Goal: Information Seeking & Learning: Learn about a topic

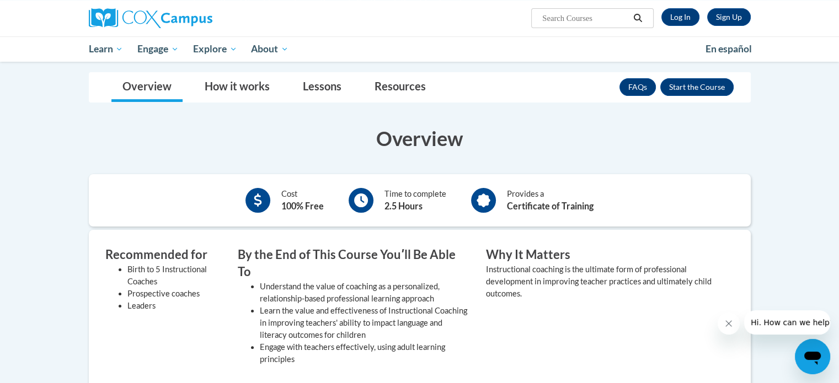
scroll to position [180, 0]
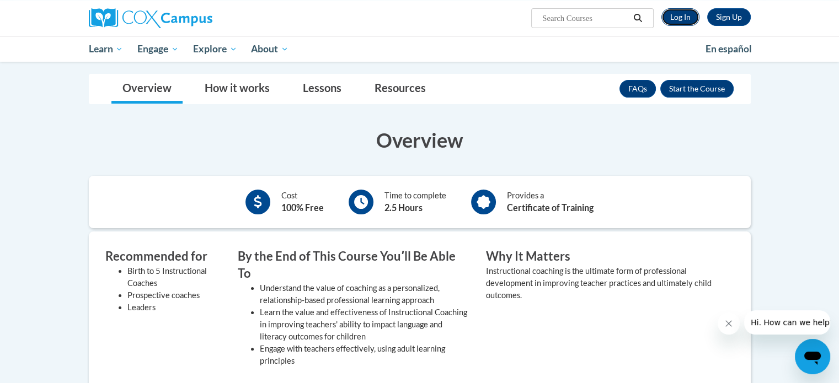
click at [683, 19] on link "Log In" at bounding box center [680, 17] width 38 height 18
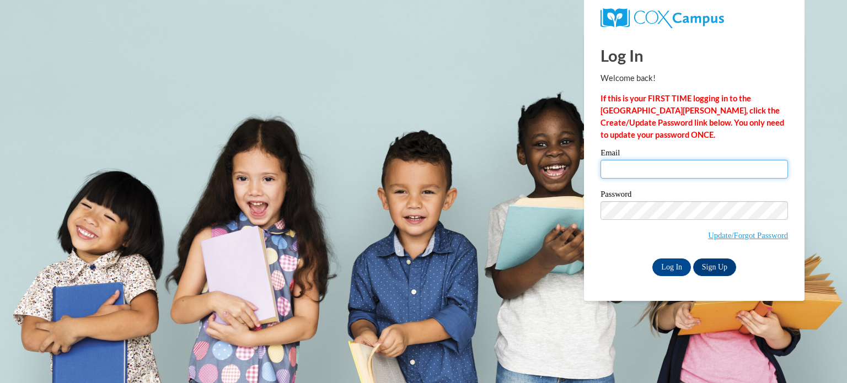
click at [639, 165] on input "Email" at bounding box center [695, 169] width 188 height 19
type input "haralsonj@wilcoxcountyschools.org"
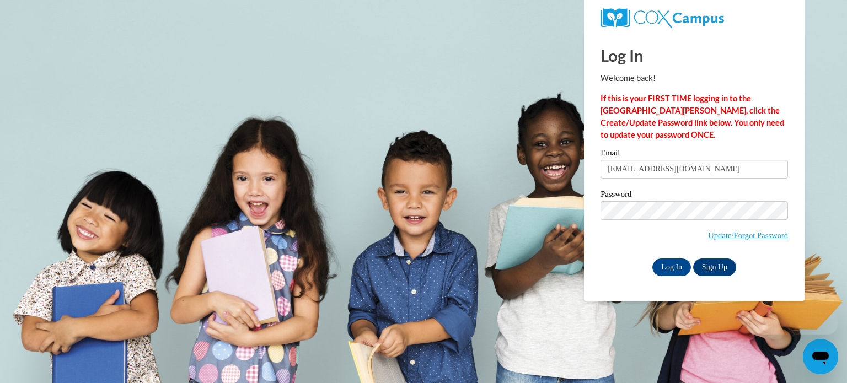
click at [639, 165] on input "haralsonj@wilcoxcountyschools.org" at bounding box center [695, 169] width 188 height 19
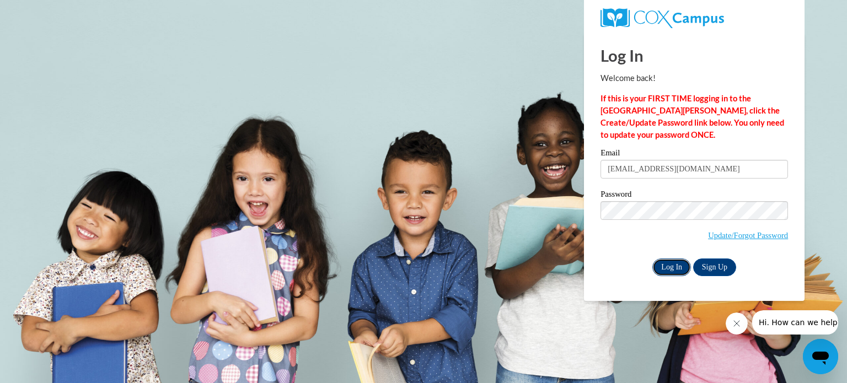
click at [668, 271] on input "Log In" at bounding box center [671, 268] width 39 height 18
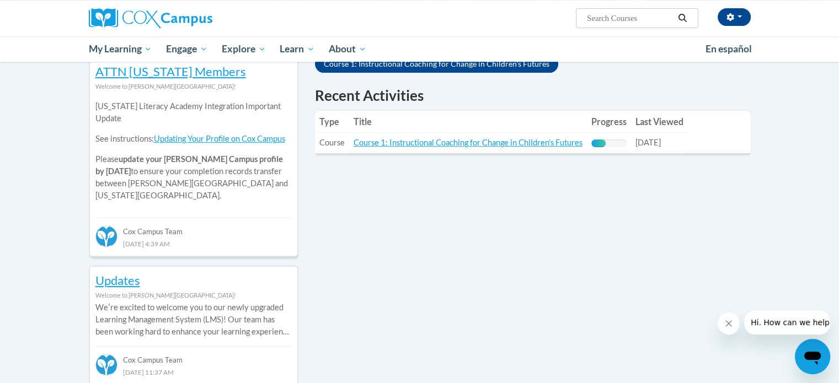
scroll to position [360, 0]
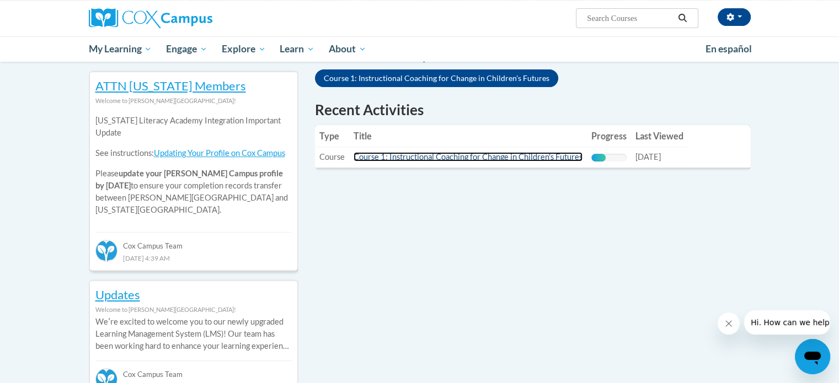
click at [474, 154] on link "Course 1: Instructional Coaching for Change in Children's Futures" at bounding box center [468, 156] width 229 height 9
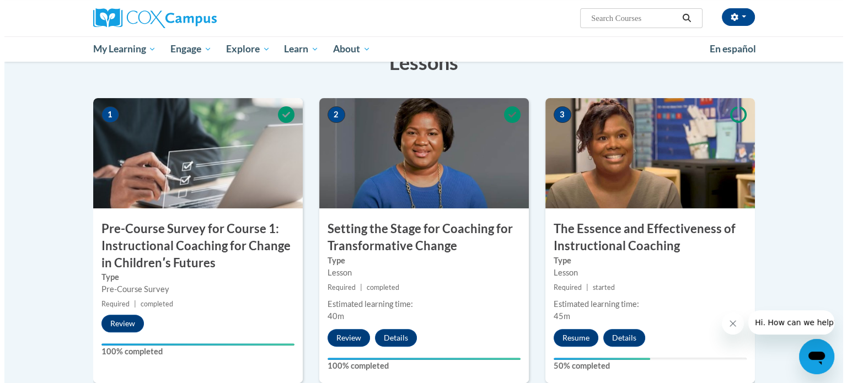
scroll to position [215, 0]
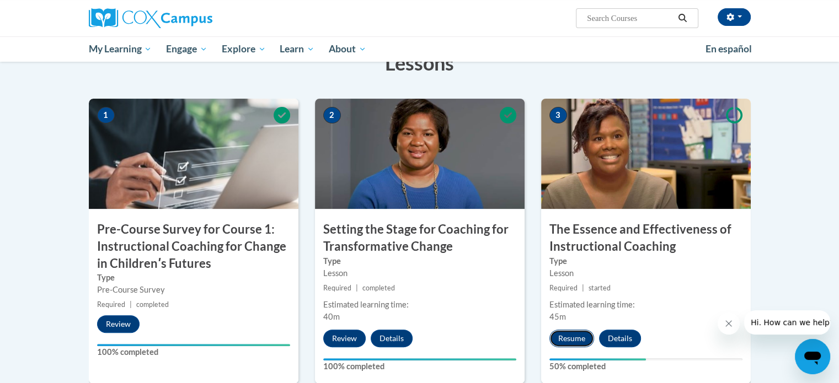
click at [569, 332] on button "Resume" at bounding box center [571, 339] width 45 height 18
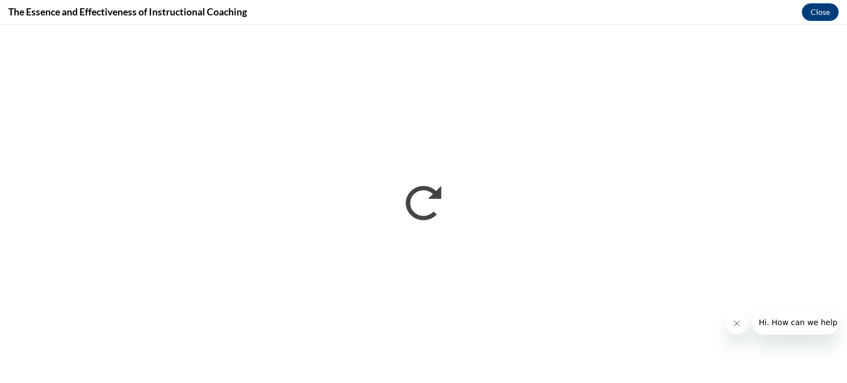
scroll to position [0, 0]
click at [742, 325] on button "Close message from company" at bounding box center [736, 324] width 22 height 22
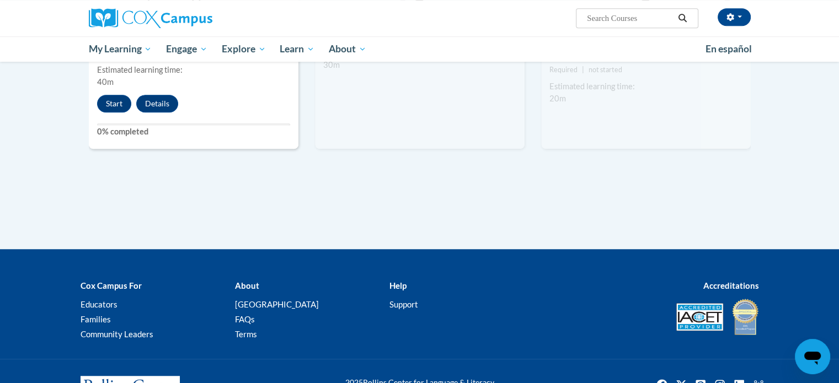
scroll to position [801, 0]
